Goal: Transaction & Acquisition: Purchase product/service

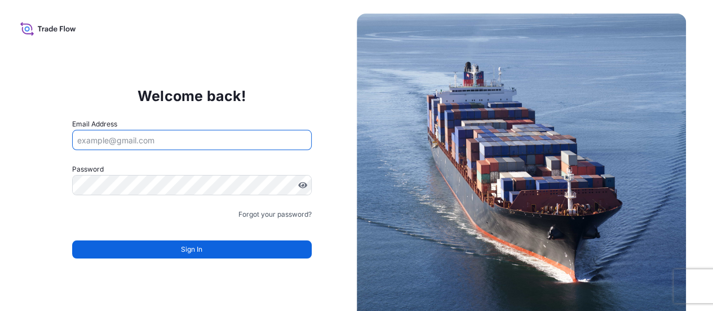
click at [106, 143] on input "Email Address" at bounding box center [192, 140] width 240 height 20
paste input "[DOMAIN_NAME][EMAIL_ADDRESS][DOMAIN_NAME]"
type input "[DOMAIN_NAME][EMAIL_ADDRESS][DOMAIN_NAME]"
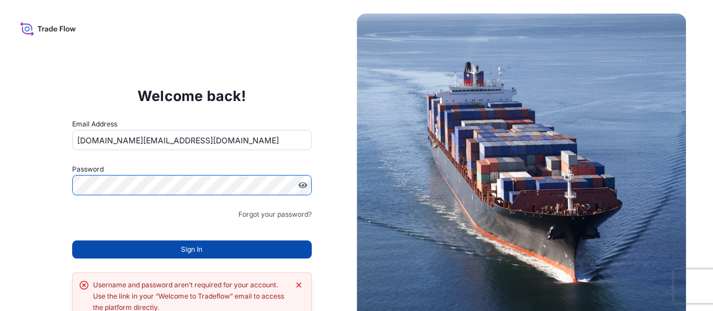
scroll to position [32, 0]
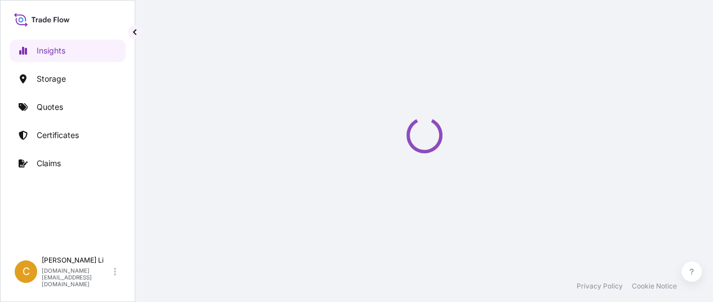
select select "2025"
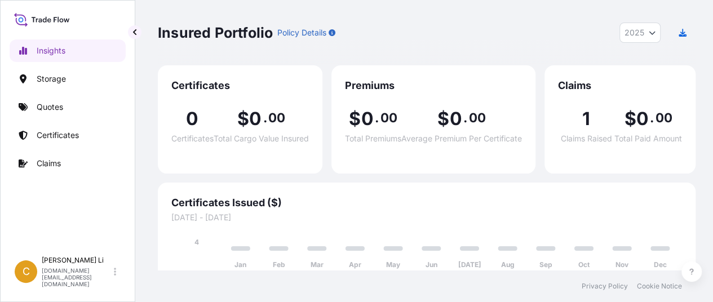
click at [538, 215] on span "[DATE] - [DATE]" at bounding box center [426, 217] width 511 height 11
click at [61, 136] on p "Certificates" at bounding box center [58, 135] width 42 height 11
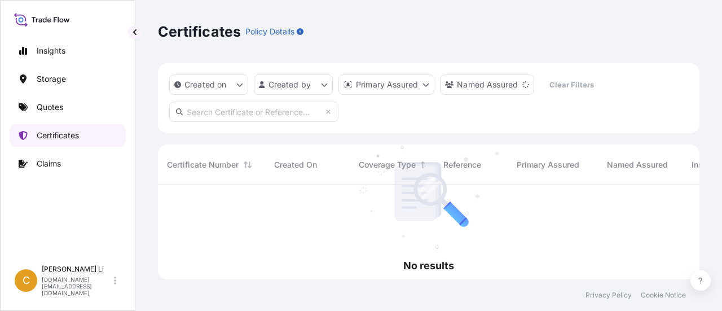
scroll to position [126, 532]
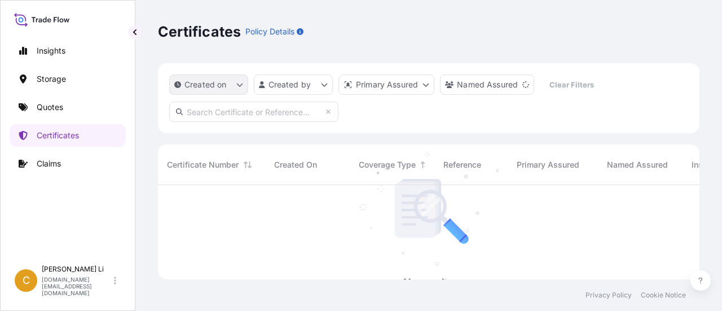
click at [242, 85] on icon "createdOn Filter options" at bounding box center [239, 84] width 7 height 7
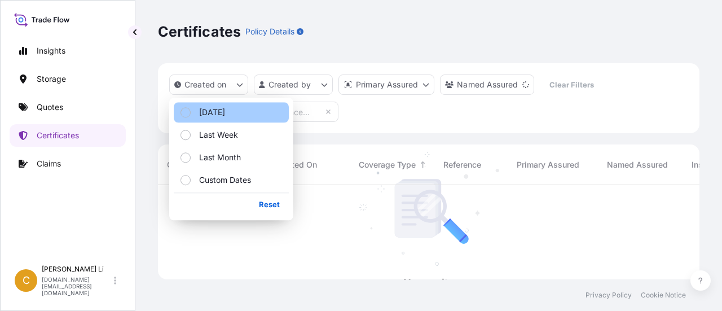
click at [203, 111] on p "Today" at bounding box center [212, 112] width 26 height 11
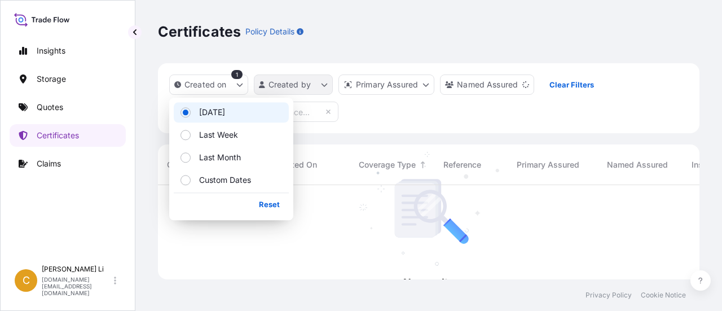
click at [326, 86] on html "Insights Storage Quotes Certificates Claims C Chrissy Li chrissy.li@psabdp.com …" at bounding box center [361, 155] width 722 height 311
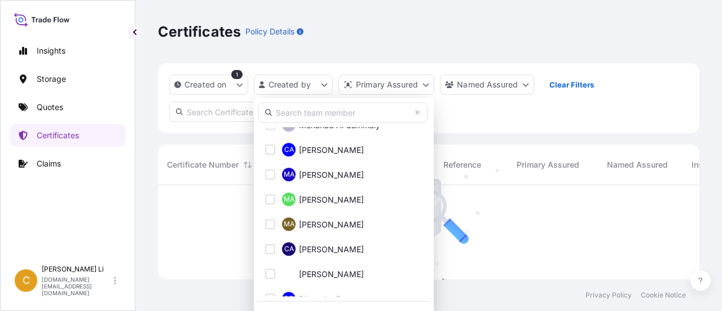
scroll to position [0, 0]
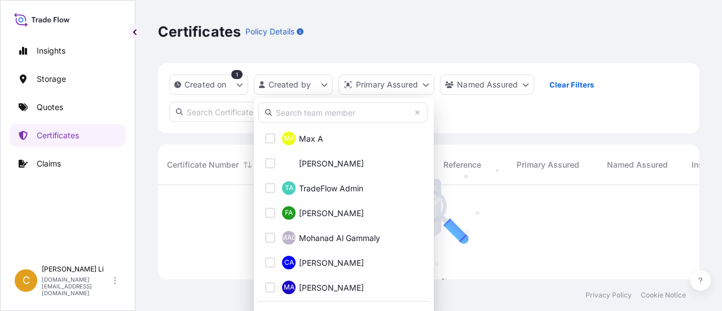
click at [289, 114] on input "text" at bounding box center [342, 112] width 169 height 20
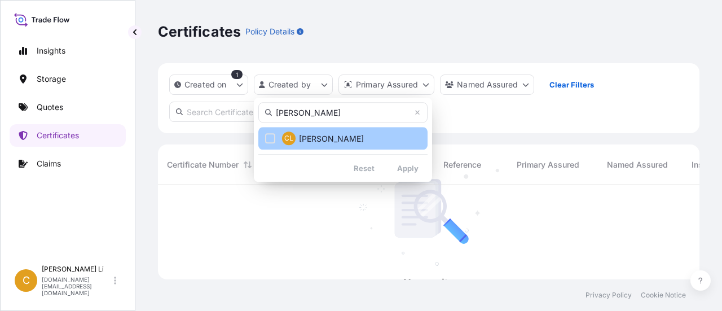
type input "chrissy"
click at [303, 139] on span "Chrissy Li" at bounding box center [331, 138] width 65 height 11
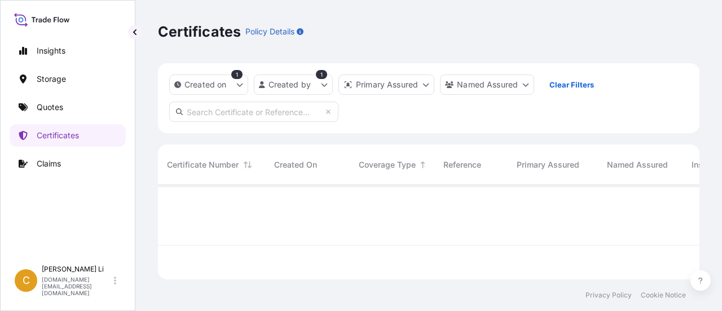
scroll to position [126, 532]
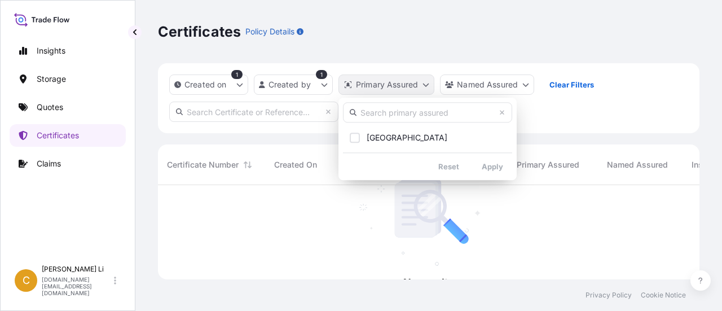
click at [425, 86] on html "Insights Storage Quotes Certificates Claims C Chrissy Li chrissy.li@psabdp.com …" at bounding box center [361, 155] width 722 height 311
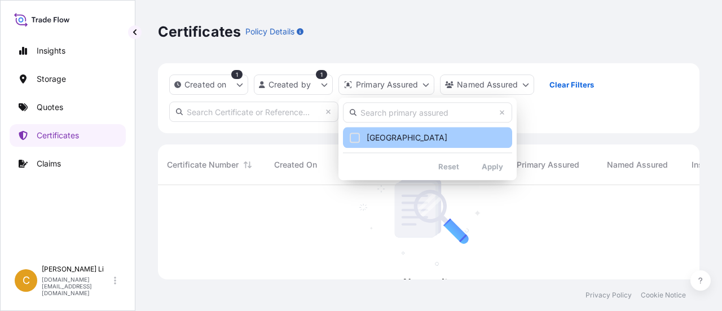
click at [354, 138] on div "Select Option" at bounding box center [355, 137] width 10 height 10
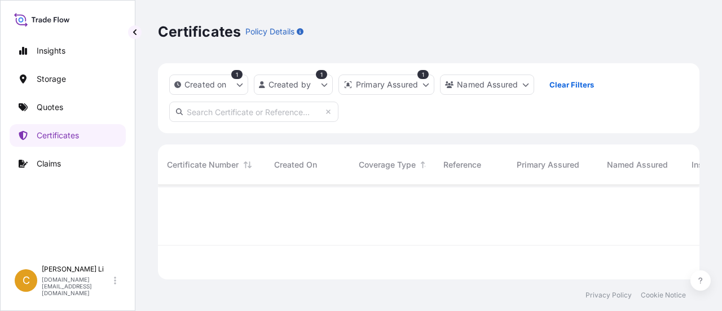
scroll to position [9, 9]
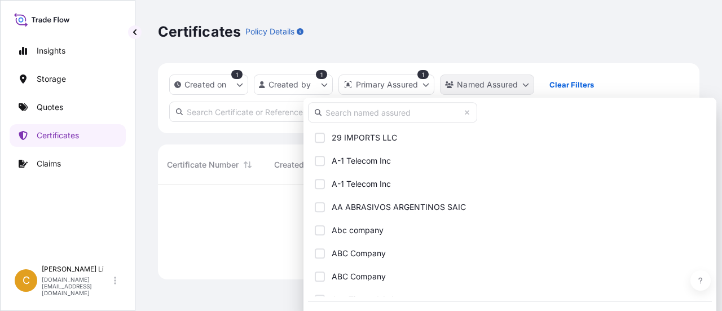
click at [523, 86] on html "Insights Storage Quotes Certificates Claims C Chrissy Li chrissy.li@psabdp.com …" at bounding box center [361, 155] width 722 height 311
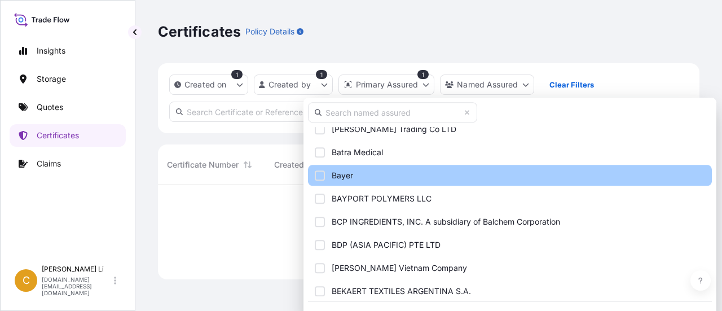
scroll to position [1917, 0]
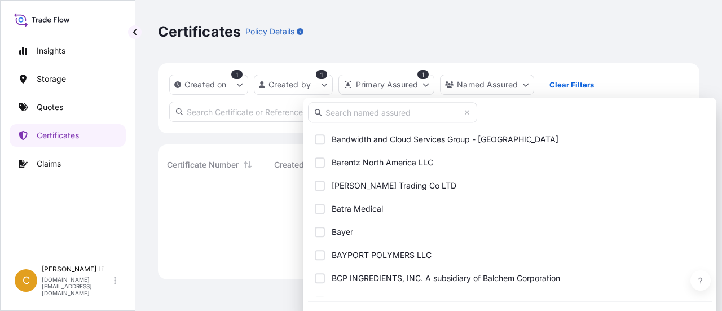
click at [360, 112] on input "text" at bounding box center [392, 112] width 169 height 20
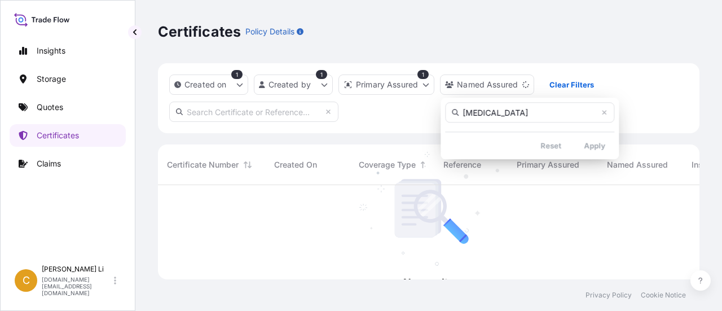
scroll to position [0, 0]
type input "Balchem Canada Corporation"
click at [662, 117] on html "Insights Storage Quotes Certificates Claims C Chrissy Li chrissy.li@psabdp.com …" at bounding box center [361, 155] width 722 height 311
click at [524, 85] on html "Insights Storage Quotes Certificates Claims C Chrissy Li chrissy.li@psabdp.com …" at bounding box center [361, 155] width 722 height 311
click at [492, 113] on input "text" at bounding box center [529, 112] width 169 height 20
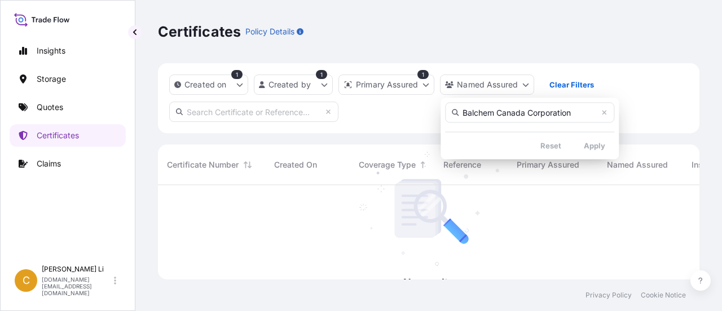
type input "Balchem Canada Corporation"
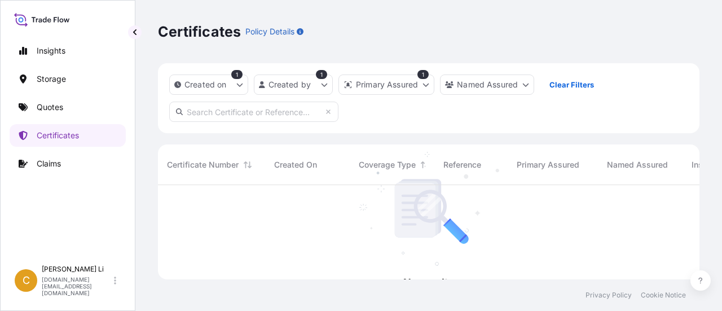
click at [673, 244] on html "Insights Storage Quotes Certificates Claims C Chrissy Li chrissy.li@psabdp.com …" at bounding box center [361, 155] width 722 height 311
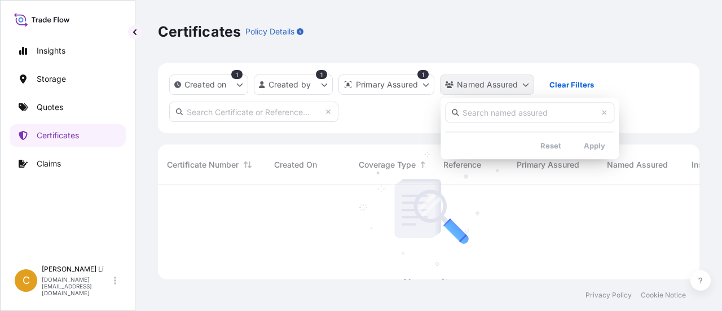
click at [507, 85] on html "Insights Storage Quotes Certificates Claims C Chrissy Li chrissy.li@psabdp.com …" at bounding box center [361, 155] width 722 height 311
click at [488, 112] on input "text" at bounding box center [529, 112] width 169 height 20
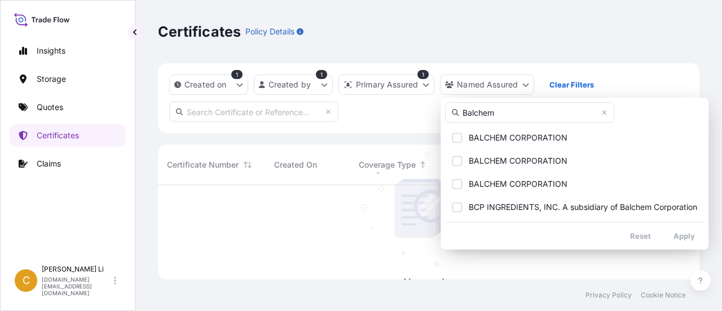
type input "Balchem"
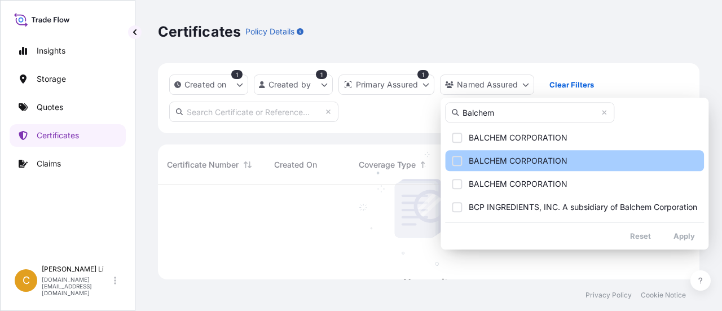
click at [670, 157] on button "BALCHEM CORPORATION" at bounding box center [574, 160] width 259 height 21
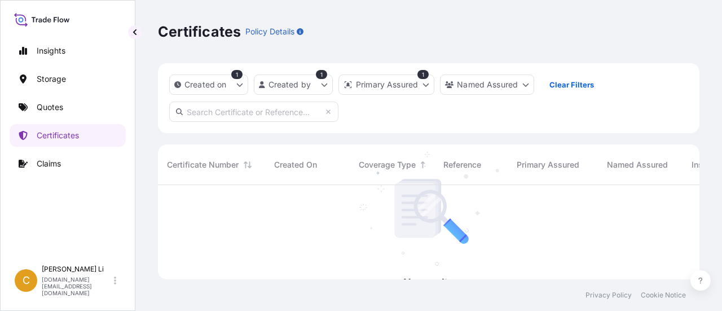
click at [525, 87] on html "Insights Storage Quotes Certificates Claims C Chrissy Li chrissy.li@psabdp.com …" at bounding box center [361, 155] width 722 height 311
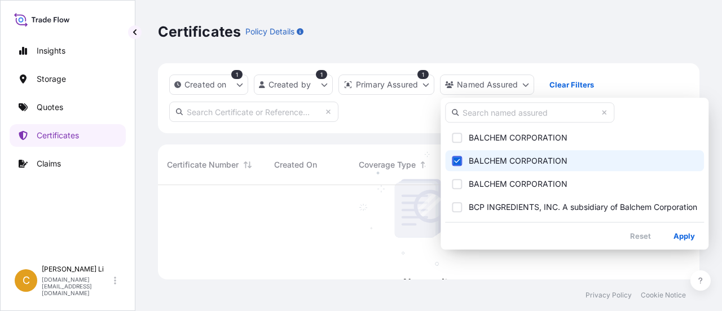
click at [497, 89] on html "Insights Storage Quotes Certificates Claims C Chrissy Li chrissy.li@psabdp.com …" at bounding box center [361, 155] width 722 height 311
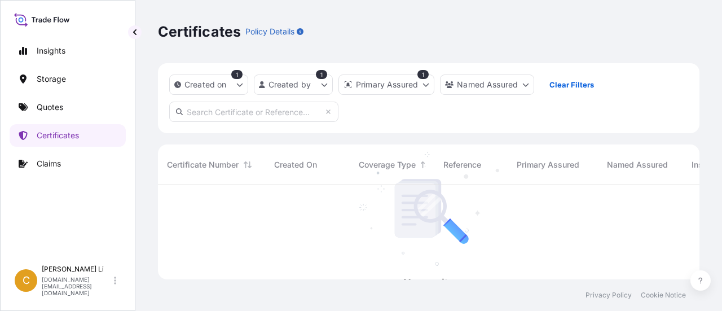
click at [667, 84] on html "Insights Storage Quotes Certificates Claims C Chrissy Li chrissy.li@psabdp.com …" at bounding box center [361, 155] width 722 height 311
click at [524, 86] on html "Insights Storage Quotes Certificates Claims C Chrissy Li chrissy.li@psabdp.com …" at bounding box center [361, 155] width 722 height 311
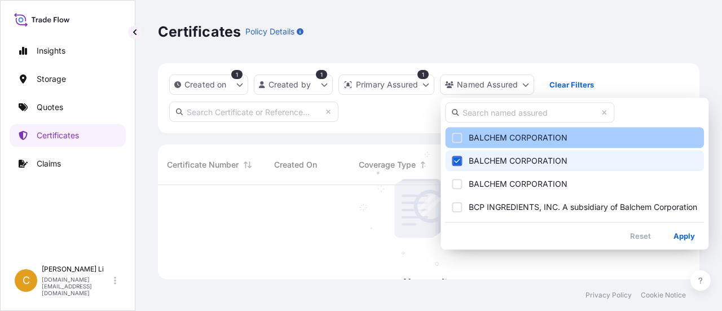
click at [458, 136] on div "Select Option" at bounding box center [457, 137] width 10 height 10
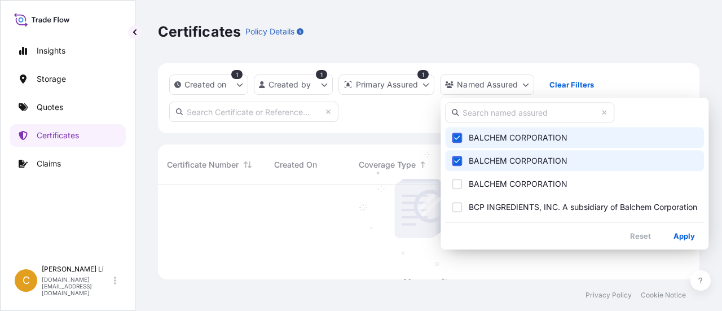
click at [457, 163] on span "Select Option" at bounding box center [457, 161] width 8 height 8
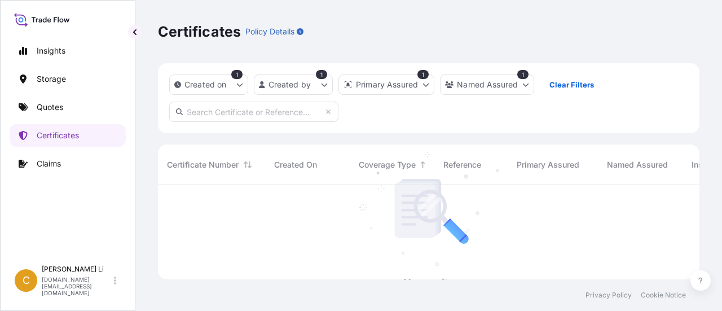
scroll to position [126, 532]
click at [326, 113] on icon at bounding box center [328, 111] width 7 height 7
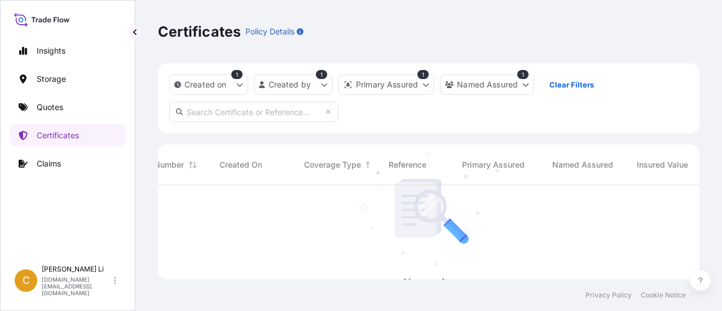
scroll to position [0, 0]
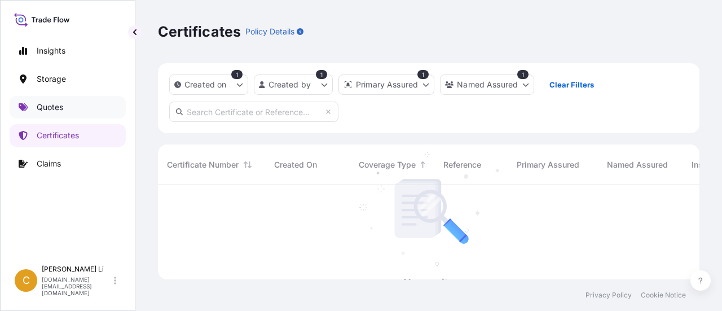
click at [51, 107] on p "Quotes" at bounding box center [50, 106] width 26 height 11
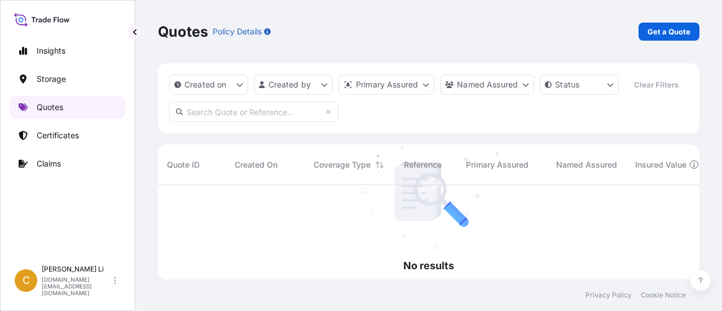
scroll to position [126, 532]
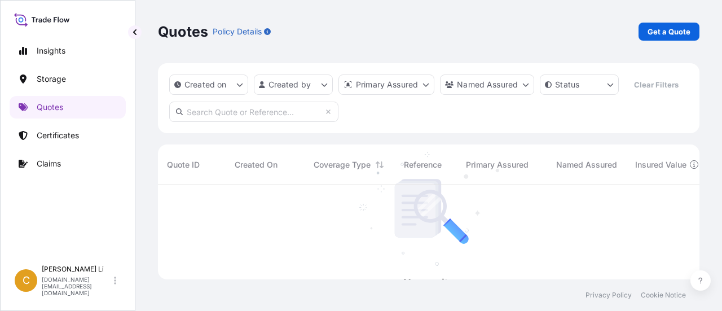
click at [674, 225] on div at bounding box center [659, 232] width 1003 height 94
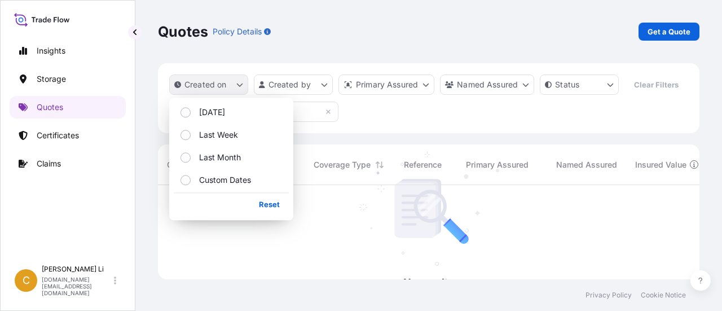
click at [244, 84] on button "Created on" at bounding box center [208, 84] width 79 height 20
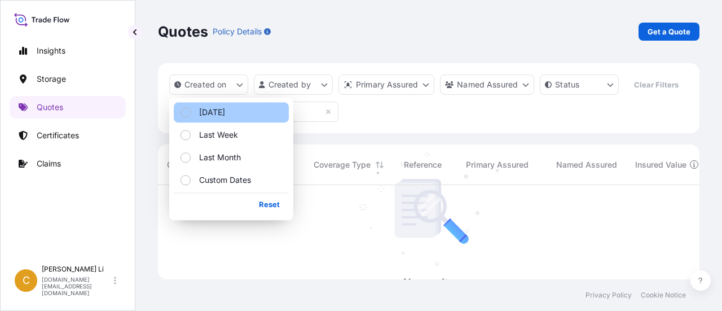
click at [217, 113] on p "Today" at bounding box center [212, 112] width 26 height 11
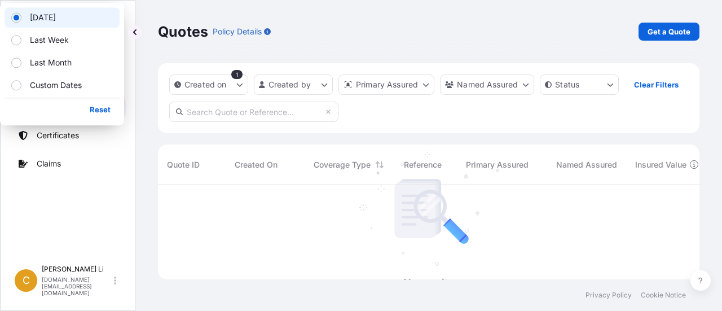
scroll to position [9, 9]
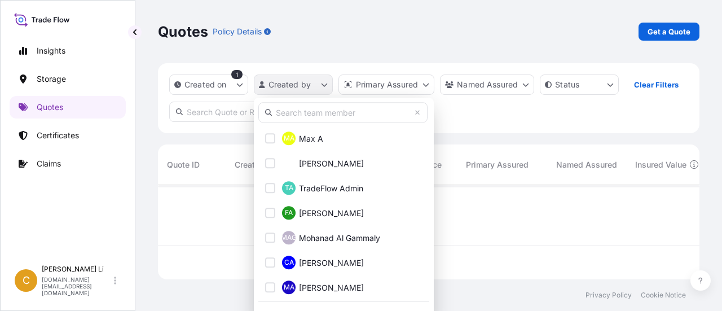
click at [325, 86] on html "Insights Storage Quotes Certificates Claims C Chrissy Li chrissy.li@psabdp.com …" at bounding box center [361, 155] width 722 height 311
click at [314, 111] on input "text" at bounding box center [342, 112] width 169 height 20
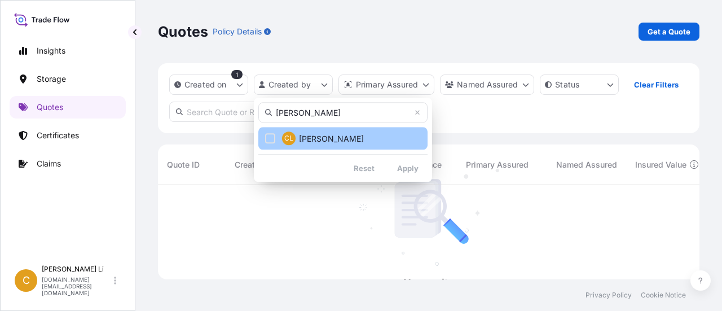
type input "chrissy"
click at [317, 141] on span "Chrissy Li" at bounding box center [331, 138] width 65 height 11
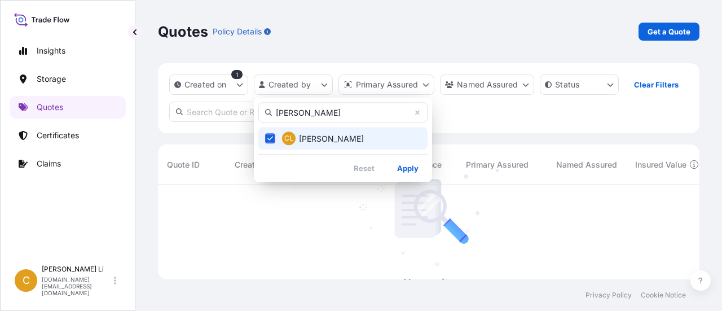
click at [428, 86] on html "Insights Storage Quotes Certificates Claims C Chrissy Li chrissy.li@psabdp.com …" at bounding box center [361, 155] width 722 height 311
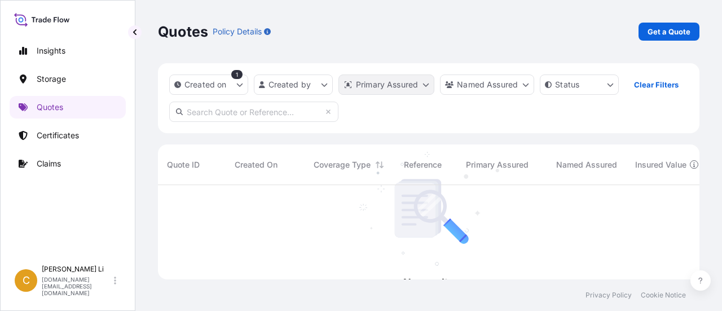
click at [428, 81] on html "Insights Storage Quotes Certificates Claims C Chrissy Li chrissy.li@psabdp.com …" at bounding box center [361, 155] width 722 height 311
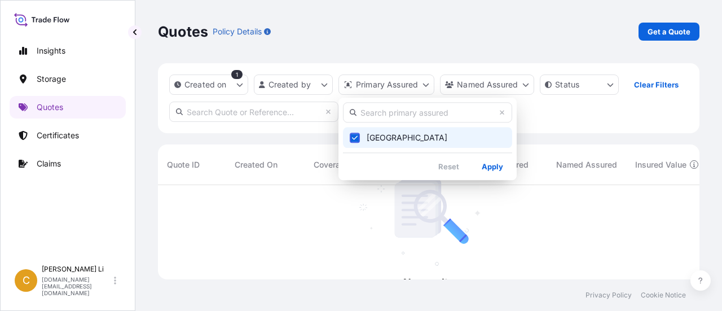
click at [387, 139] on span "CANADA" at bounding box center [406, 137] width 81 height 11
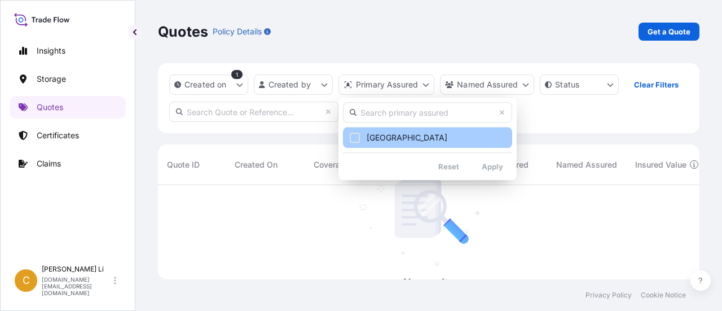
click at [357, 137] on div "Select Option" at bounding box center [355, 137] width 10 height 10
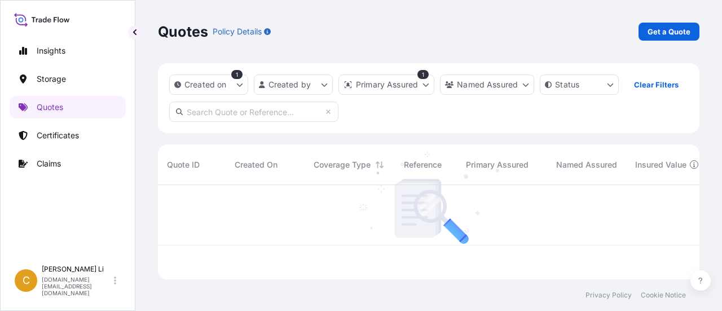
scroll to position [9, 9]
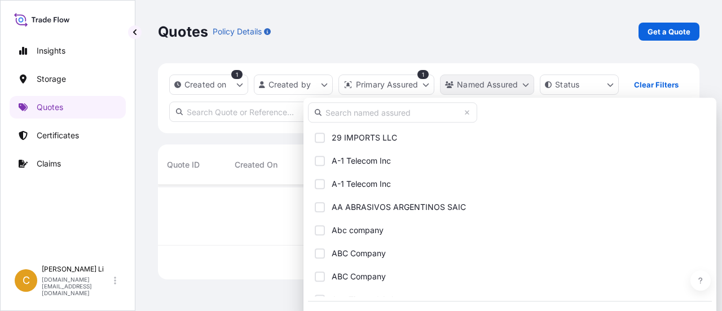
click at [525, 83] on html "Insights Storage Quotes Certificates Claims C Chrissy Li chrissy.li@psabdp.com …" at bounding box center [361, 155] width 722 height 311
click at [352, 114] on input "text" at bounding box center [392, 112] width 169 height 20
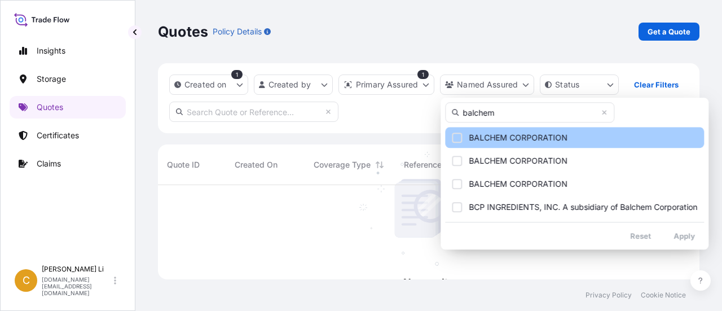
type input "balchem"
click at [455, 134] on div "Select Option" at bounding box center [457, 137] width 10 height 10
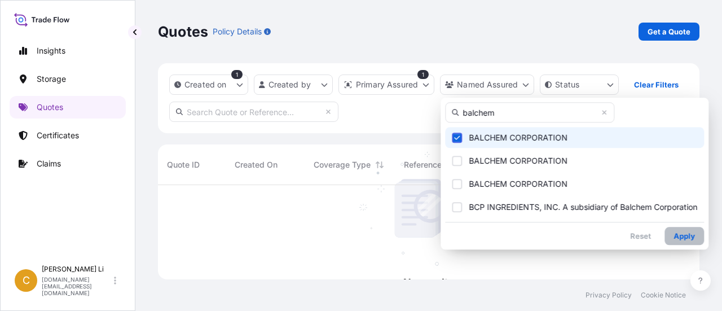
scroll to position [9, 9]
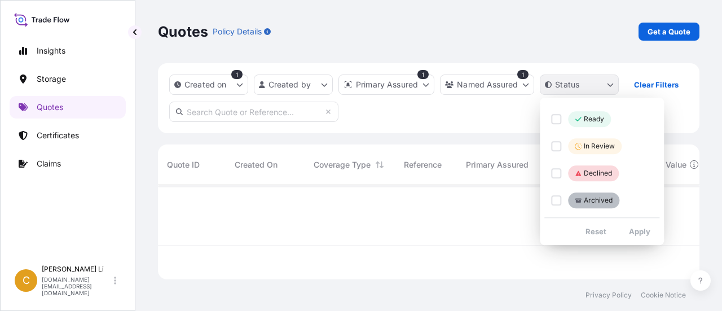
click at [612, 86] on html "Insights Storage Quotes Certificates Claims C Chrissy Li chrissy.li@psabdp.com …" at bounding box center [361, 155] width 722 height 311
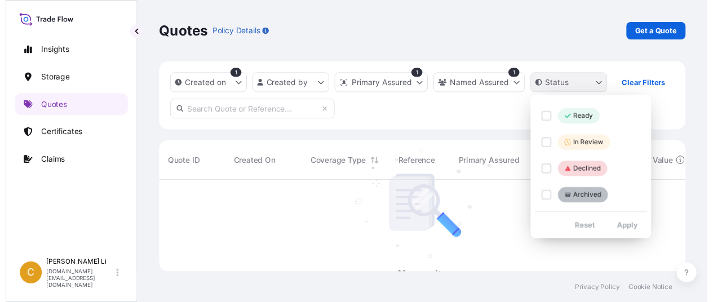
scroll to position [126, 532]
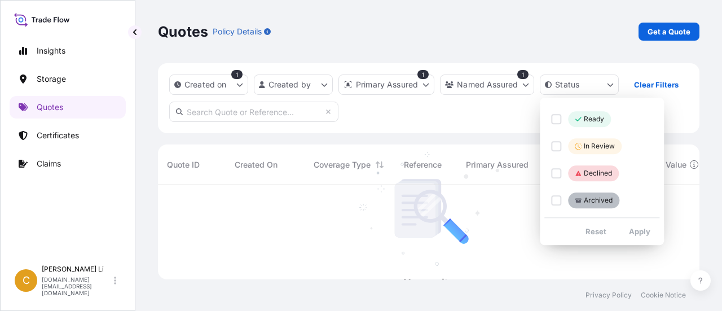
click at [417, 117] on html "Insights Storage Quotes Certificates Claims C Chrissy Li chrissy.li@psabdp.com …" at bounding box center [361, 155] width 722 height 311
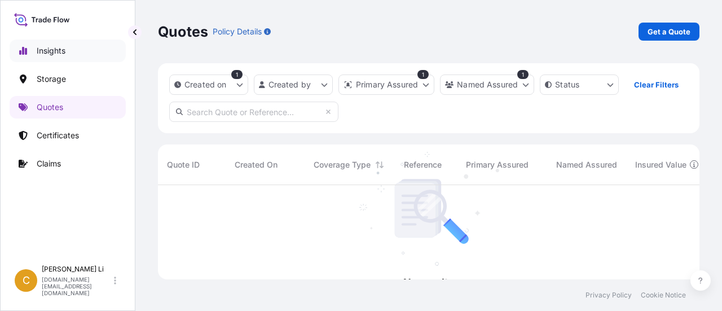
click at [56, 51] on p "Insights" at bounding box center [51, 50] width 29 height 11
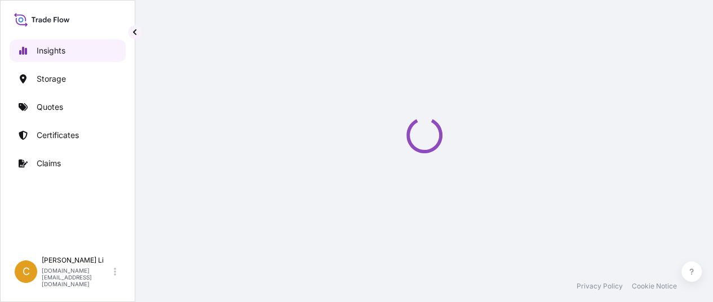
select select "2025"
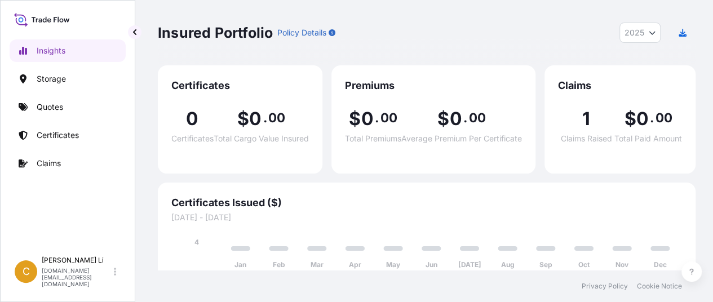
click at [670, 182] on div "Certificates 0 Certificates $ 0 . 00 Total Cargo Value Insured Premiums $ 0 . 0…" at bounding box center [427, 177] width 538 height 225
click at [60, 107] on p "Quotes" at bounding box center [50, 106] width 26 height 11
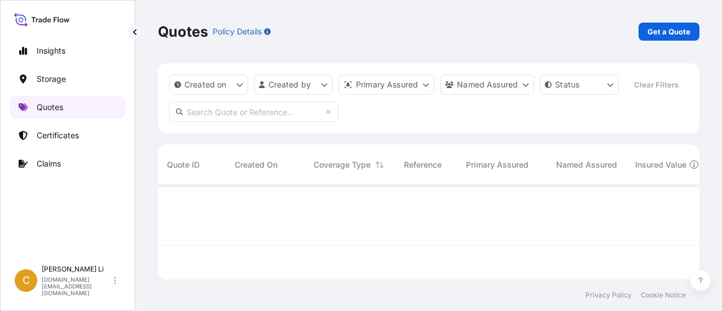
scroll to position [92, 532]
click at [665, 34] on p "Get a Quote" at bounding box center [668, 31] width 43 height 11
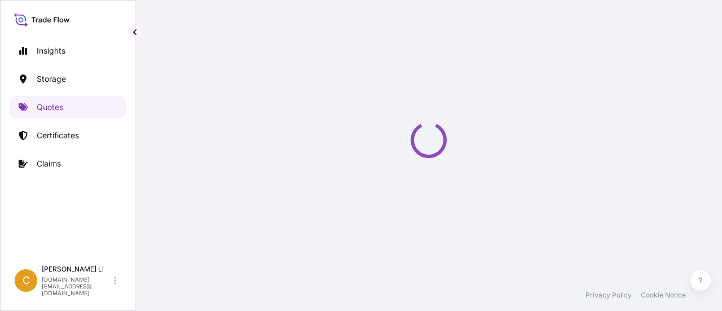
select select "Water"
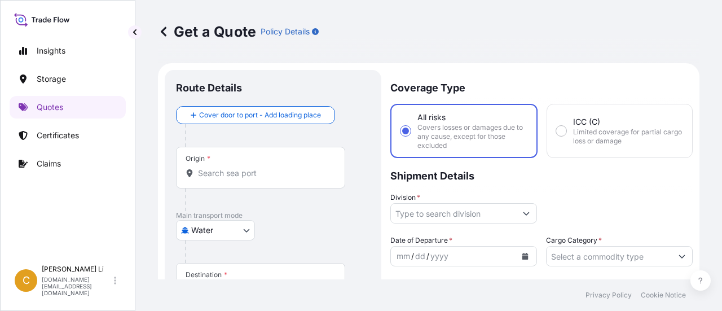
scroll to position [18, 0]
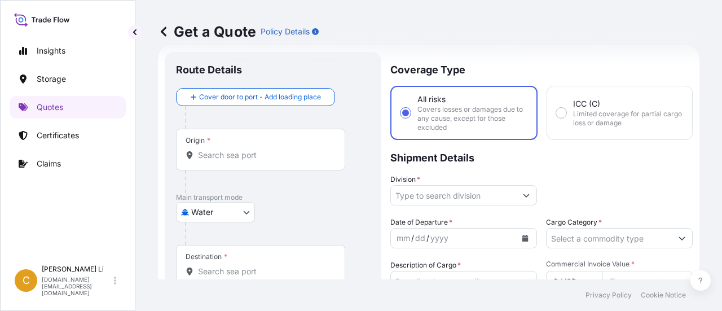
click at [662, 184] on div "Division *" at bounding box center [541, 190] width 302 height 32
click at [659, 26] on div "Get a Quote Policy Details" at bounding box center [428, 32] width 541 height 18
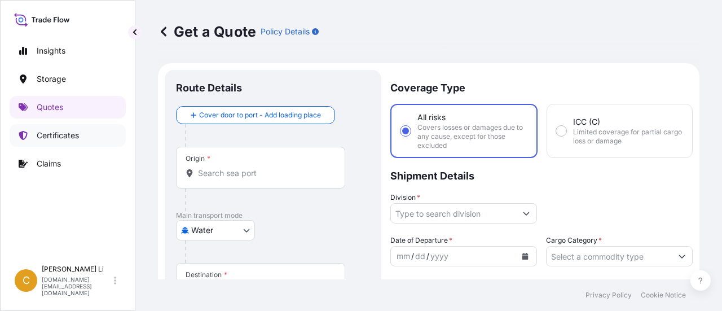
click at [55, 137] on p "Certificates" at bounding box center [58, 135] width 42 height 11
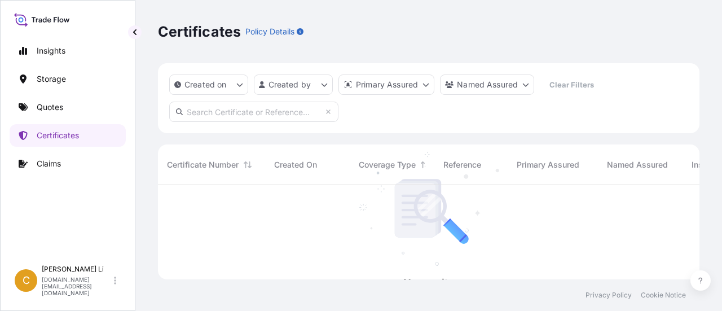
scroll to position [126, 532]
click at [56, 50] on p "Insights" at bounding box center [51, 50] width 29 height 11
select select "2025"
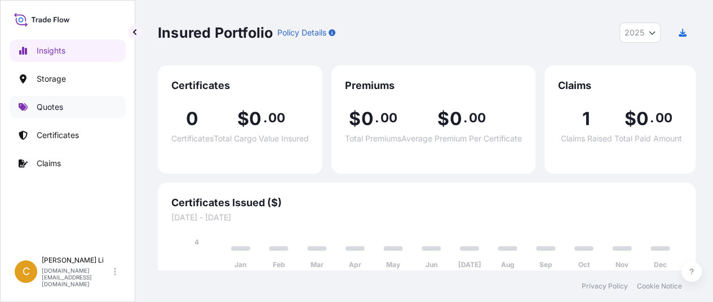
click at [59, 104] on p "Quotes" at bounding box center [50, 106] width 26 height 11
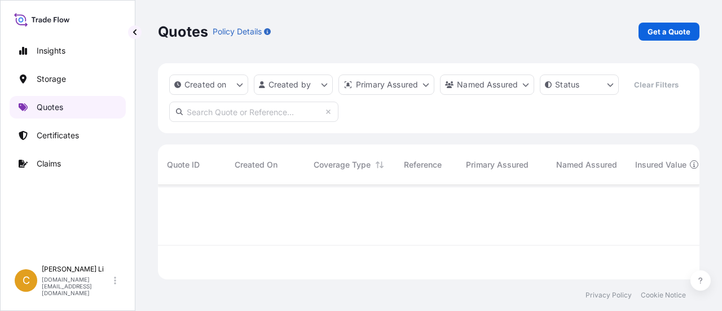
scroll to position [92, 532]
click at [676, 31] on p "Get a Quote" at bounding box center [668, 31] width 43 height 11
select select "Water"
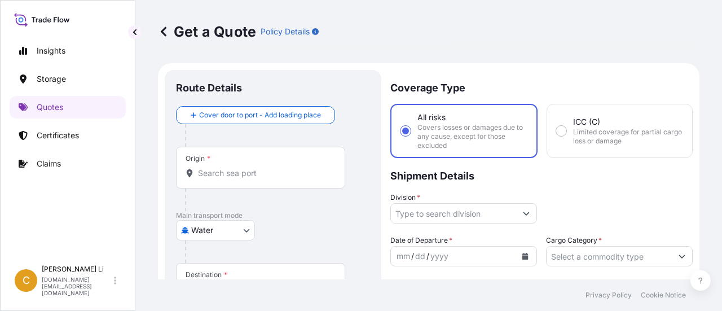
scroll to position [18, 0]
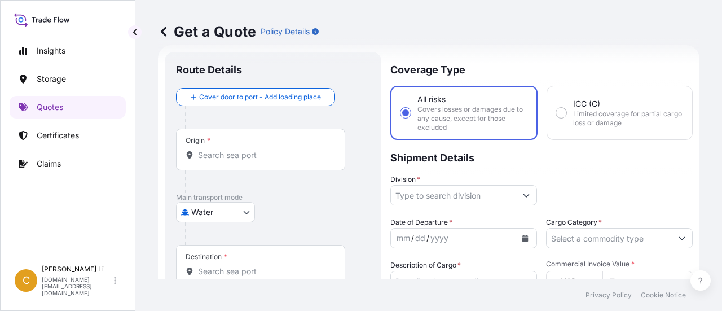
click at [222, 158] on input "Origin *" at bounding box center [264, 154] width 133 height 11
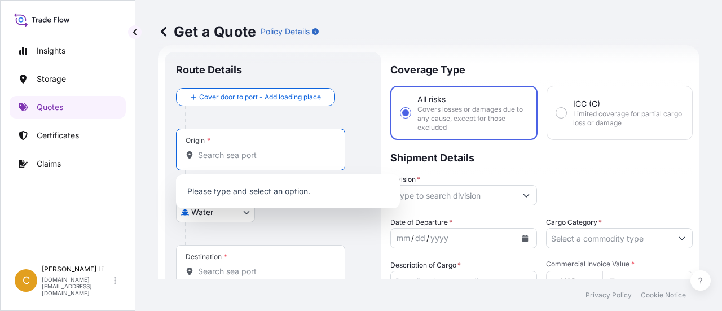
click at [208, 154] on input "Origin *" at bounding box center [264, 154] width 133 height 11
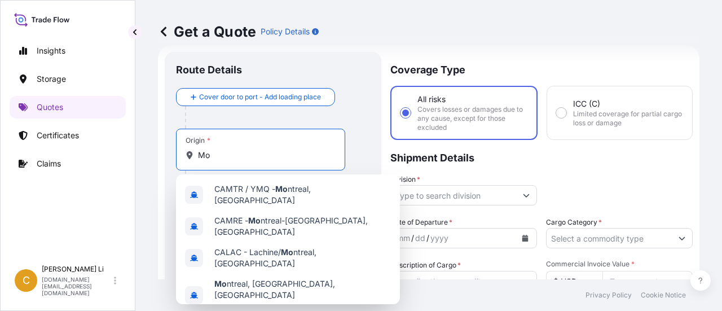
type input "M"
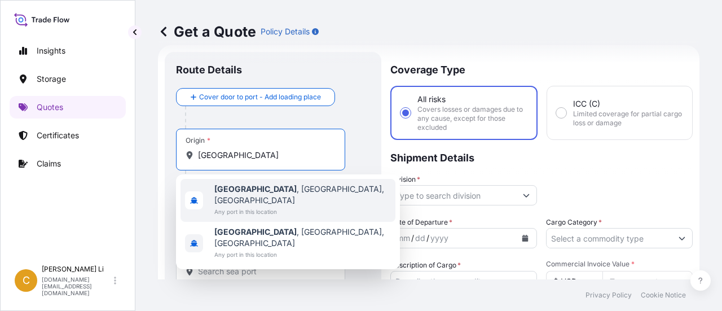
click at [247, 188] on b "Edmonton" at bounding box center [255, 189] width 82 height 10
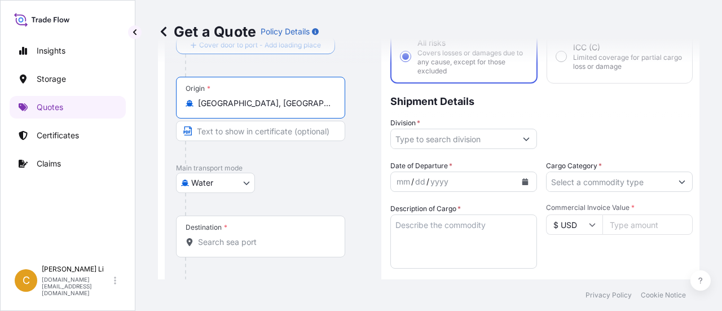
scroll to position [131, 0]
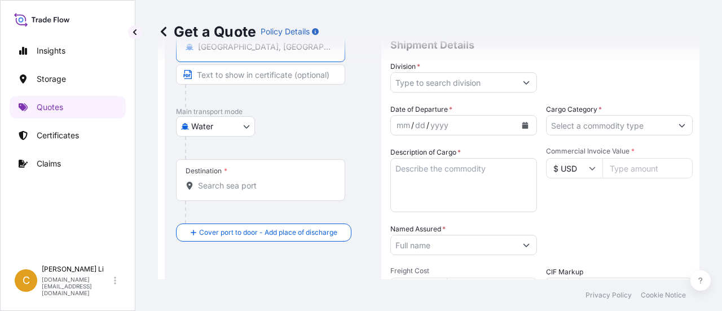
type input "Edmonton, AB, Canada"
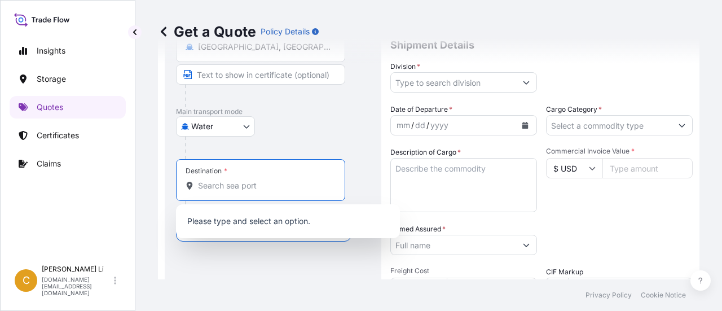
click at [198, 187] on input "Destination *" at bounding box center [264, 185] width 133 height 11
type input "N"
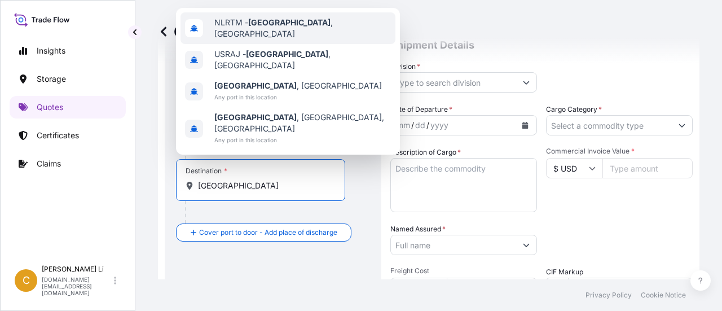
click at [298, 39] on span "NLRTM - Rotterdam , Netherlands" at bounding box center [302, 28] width 176 height 23
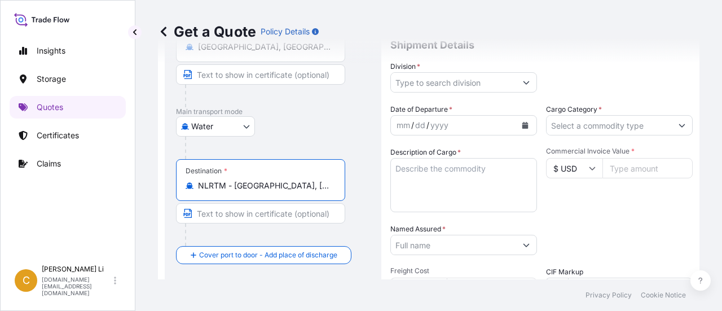
type input "NLRTM - Rotterdam, Netherlands"
click at [523, 82] on icon "Show suggestions" at bounding box center [526, 82] width 7 height 7
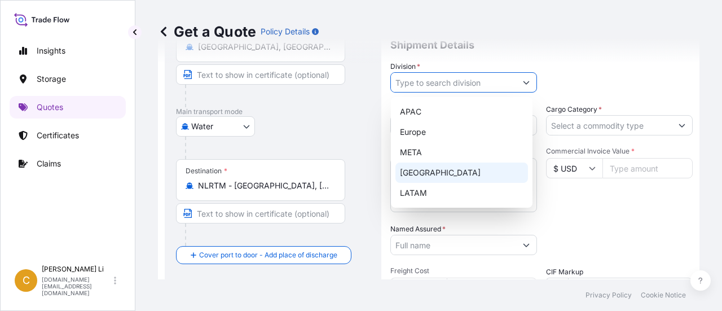
click at [446, 173] on div "North America" at bounding box center [461, 172] width 132 height 20
type input "North America"
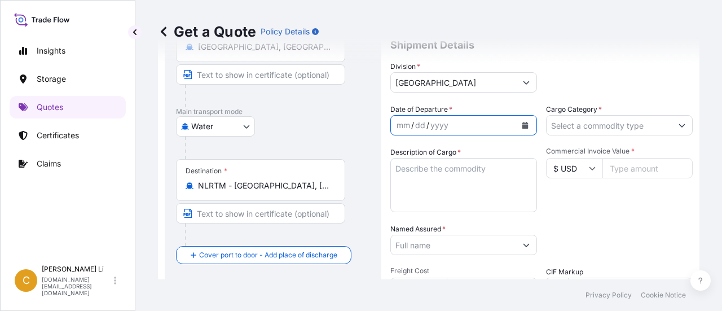
click at [522, 127] on icon "Calendar" at bounding box center [525, 125] width 6 height 7
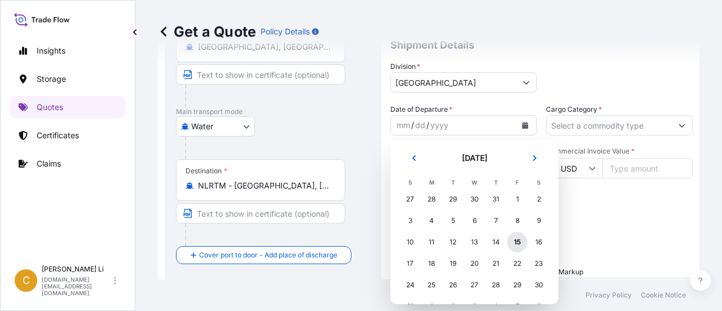
click at [515, 244] on div "15" at bounding box center [517, 242] width 20 height 20
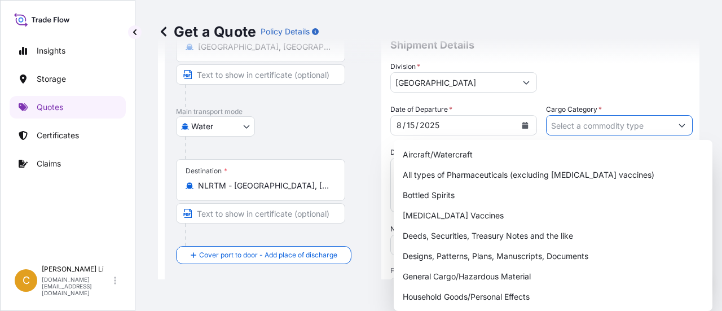
click at [672, 125] on button "Show suggestions" at bounding box center [681, 125] width 20 height 20
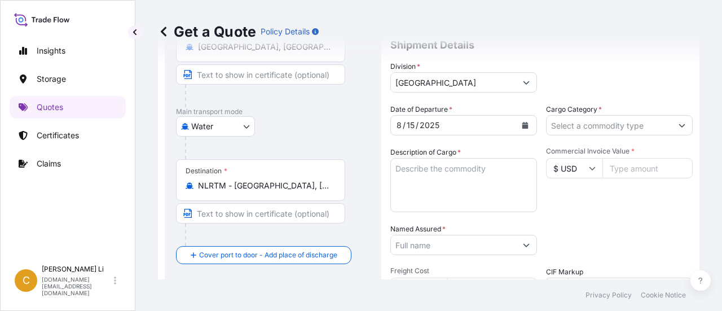
click at [675, 125] on form "Route Details Reset Route Details Cover door to port - Add loading place Place …" at bounding box center [428, 203] width 541 height 542
click at [569, 127] on input "Cargo Category *" at bounding box center [608, 125] width 125 height 20
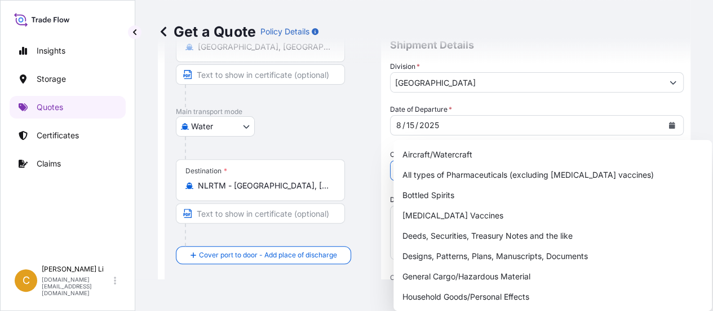
click at [664, 160] on button "Show suggestions" at bounding box center [673, 170] width 20 height 20
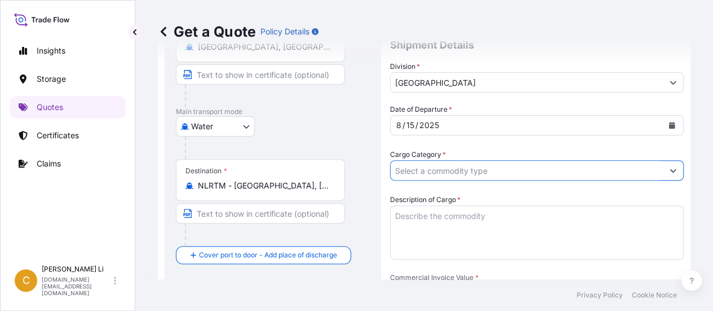
click at [670, 160] on button "Show suggestions" at bounding box center [673, 170] width 20 height 20
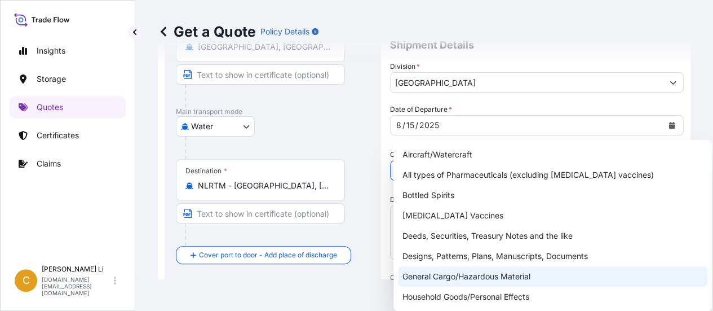
click at [494, 276] on div "General Cargo/Hazardous Material" at bounding box center [552, 276] width 309 height 20
type input "General Cargo/Hazardous Material"
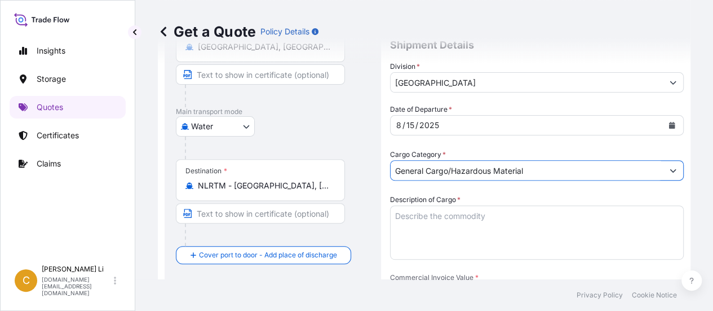
click at [672, 160] on button "Show suggestions" at bounding box center [673, 170] width 20 height 20
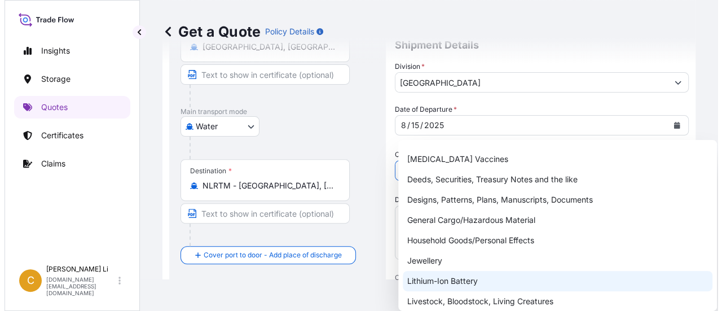
scroll to position [0, 0]
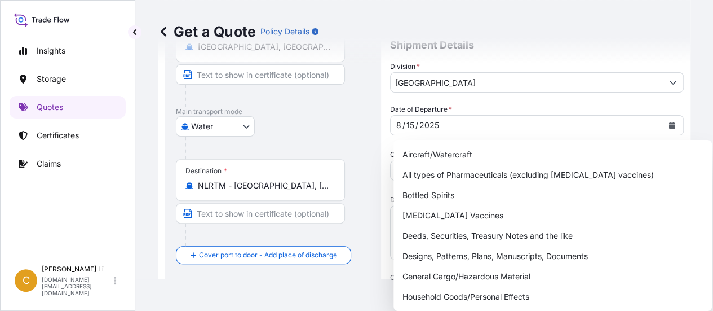
click at [652, 78] on div "Division * North America" at bounding box center [537, 77] width 294 height 32
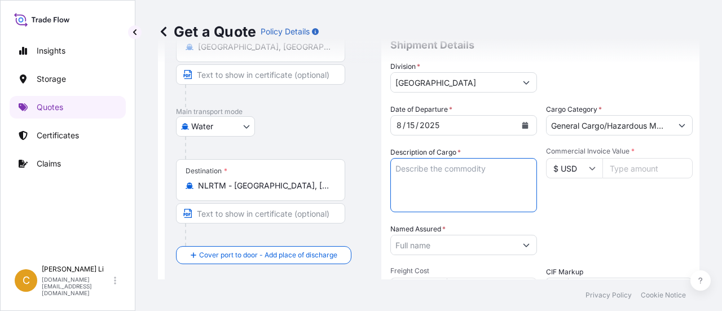
click at [440, 170] on textarea "Description of Cargo *" at bounding box center [463, 185] width 147 height 54
paste textarea "Magnesium Bisglycinate Chelate"
click at [395, 168] on textarea "Magnesium Bisglycinate Chelate" at bounding box center [463, 185] width 147 height 54
paste textarea "03476-GF-KG0025"
type textarea "03476-GF-KG0025 Magnesium Bisglycinate Chelate"
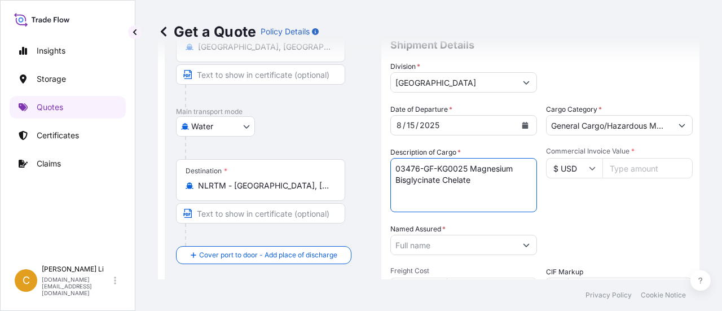
click at [635, 172] on input "Commercial Invoice Value *" at bounding box center [647, 168] width 90 height 20
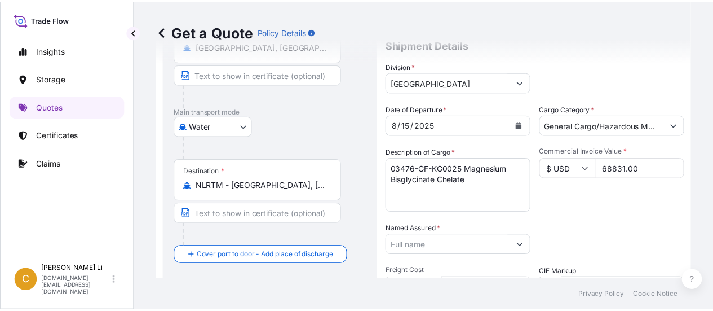
scroll to position [187, 0]
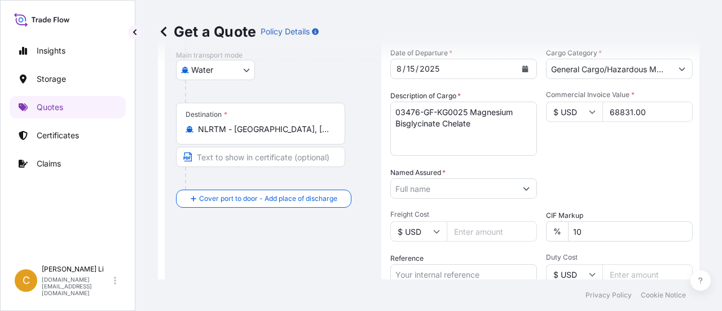
type input "68831.00"
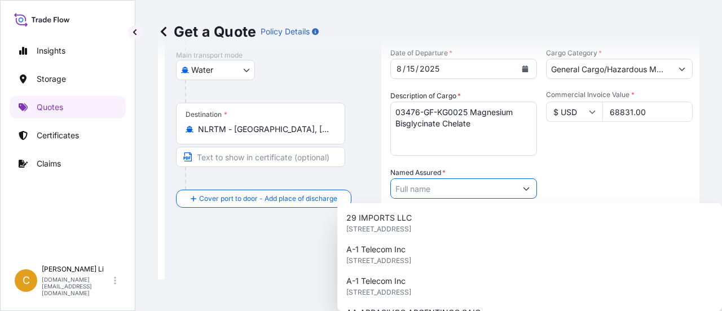
click at [494, 190] on input "Named Assured *" at bounding box center [453, 188] width 125 height 20
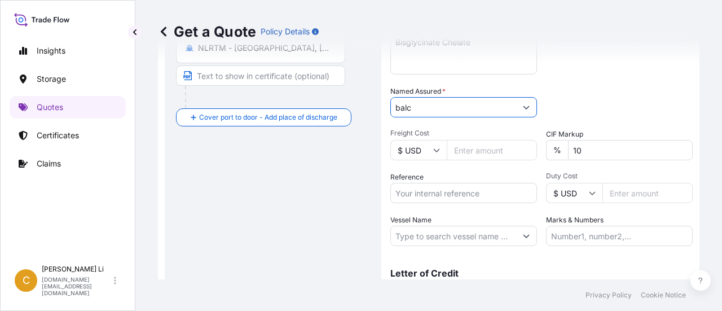
scroll to position [269, 0]
click at [524, 107] on icon "Show suggestions" at bounding box center [526, 106] width 7 height 7
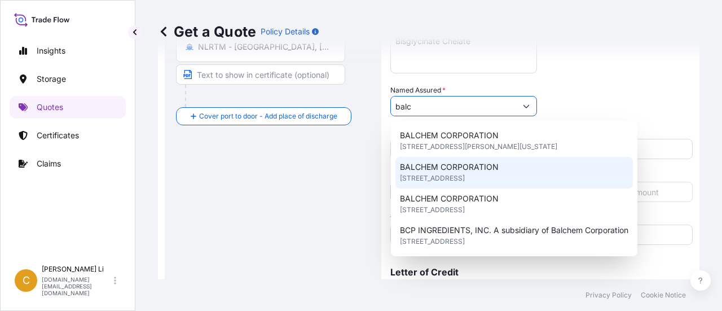
click at [465, 179] on span "5 PARAGON DRIVE SUITE 201, 07645, Montvale, United States of America" at bounding box center [432, 177] width 65 height 11
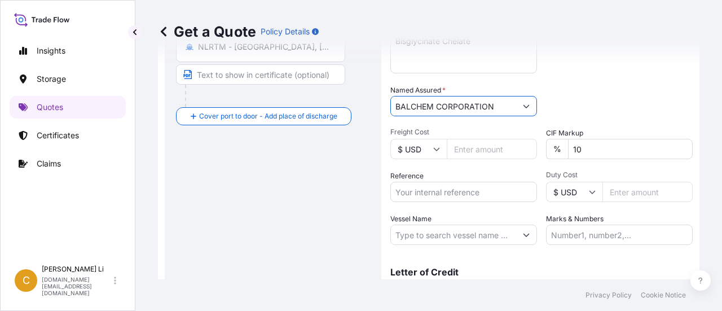
type input "BALCHEM CORPORATION"
click at [474, 153] on input "Freight Cost" at bounding box center [491, 149] width 90 height 20
click at [474, 196] on input "Reference" at bounding box center [463, 192] width 147 height 20
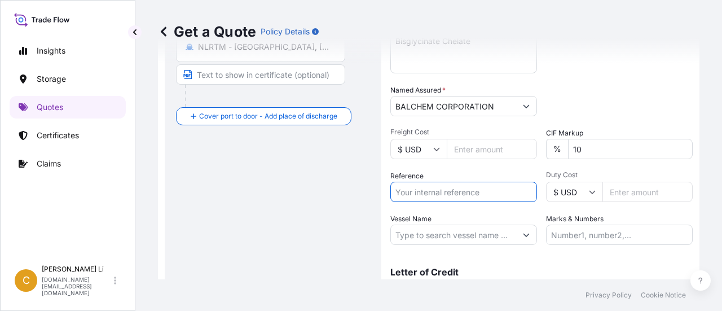
click at [409, 189] on input "Reference" at bounding box center [463, 192] width 147 height 20
paste input "S190000161"
type input "S190000161"
click at [492, 237] on input "Vessel Name" at bounding box center [453, 234] width 125 height 20
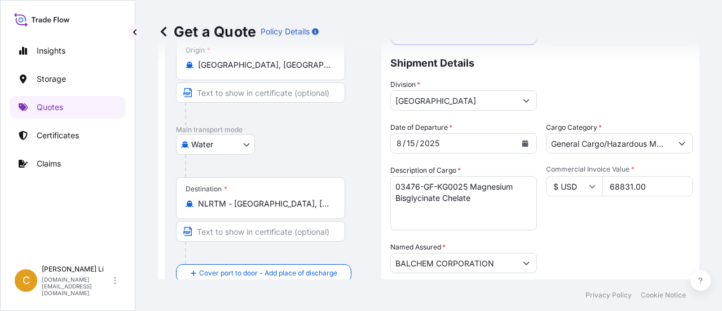
scroll to position [225, 0]
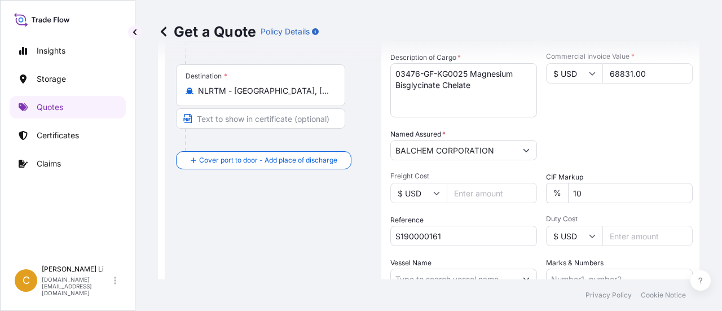
click at [478, 193] on input "Freight Cost" at bounding box center [491, 193] width 90 height 20
type input "3983.00"
click at [475, 215] on div "Reference S190000161" at bounding box center [463, 230] width 147 height 32
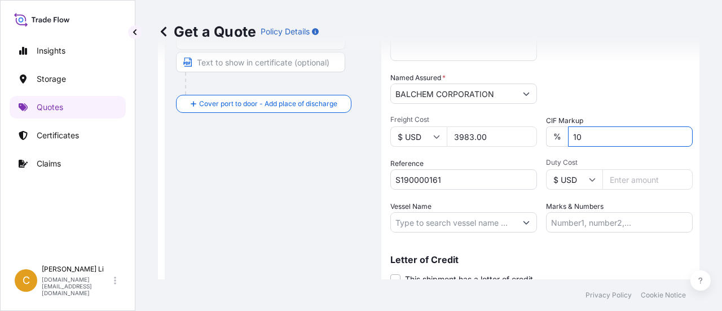
click at [639, 134] on input "10" at bounding box center [630, 136] width 125 height 20
click at [479, 222] on input "Vessel Name" at bounding box center [453, 222] width 125 height 20
click at [454, 223] on input "Vessel Name" at bounding box center [453, 222] width 125 height 20
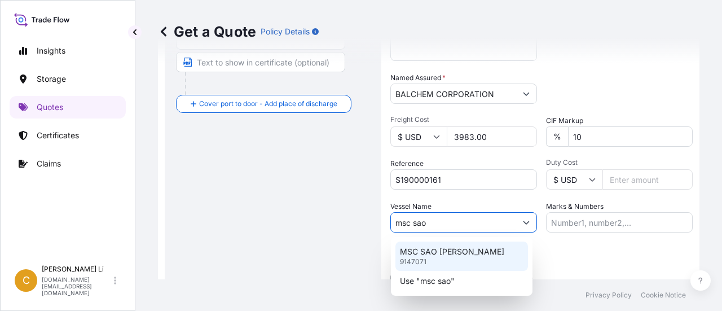
click at [449, 253] on p "MSC SAO PAULO V" at bounding box center [452, 251] width 104 height 11
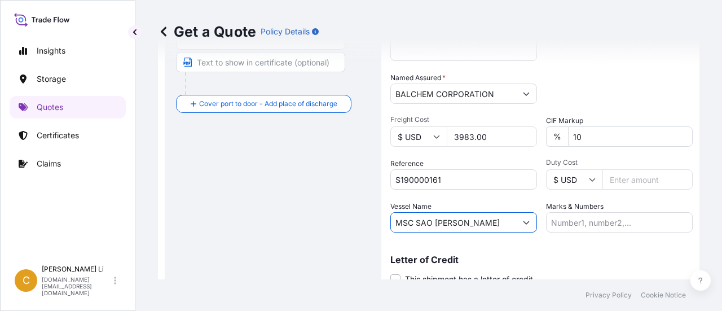
click at [517, 222] on button "Show suggestions" at bounding box center [526, 222] width 20 height 20
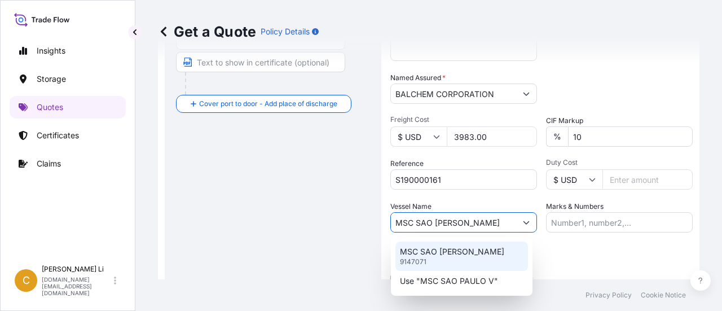
click at [467, 249] on p "MSC SAO PAULO V" at bounding box center [452, 251] width 104 height 11
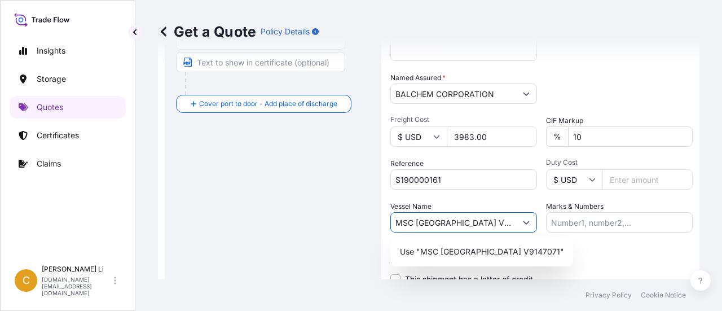
click at [525, 224] on icon "Show suggestions" at bounding box center [526, 222] width 7 height 7
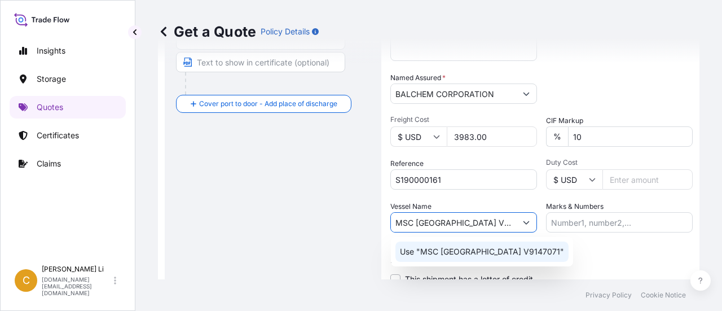
type input "MSC SAO PAULO V"
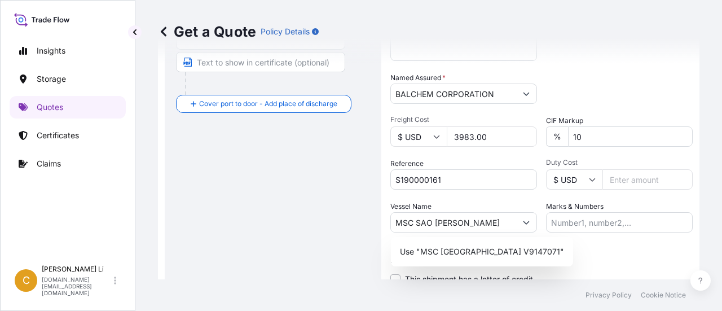
click at [508, 198] on div "Date of Departure * 8 / 15 / 2025 Cargo Category * General Cargo/Hazardous Mate…" at bounding box center [541, 93] width 302 height 280
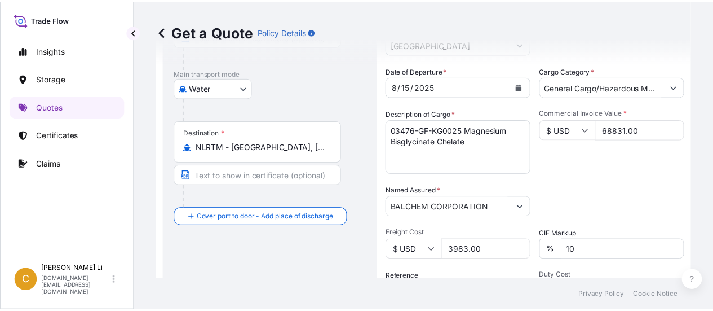
scroll to position [0, 0]
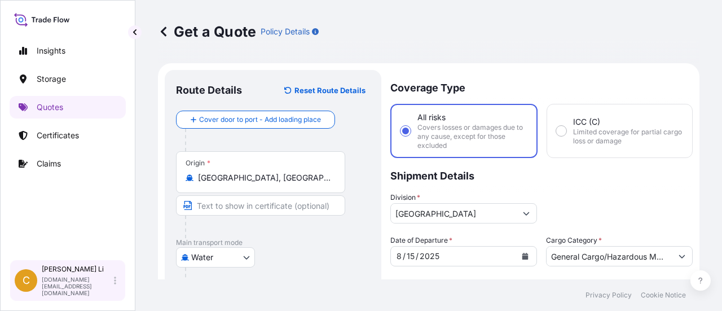
click at [110, 290] on div "Chrissy Li chrissy.li@psabdp.com" at bounding box center [81, 280] width 79 height 32
